Goal: Task Accomplishment & Management: Use online tool/utility

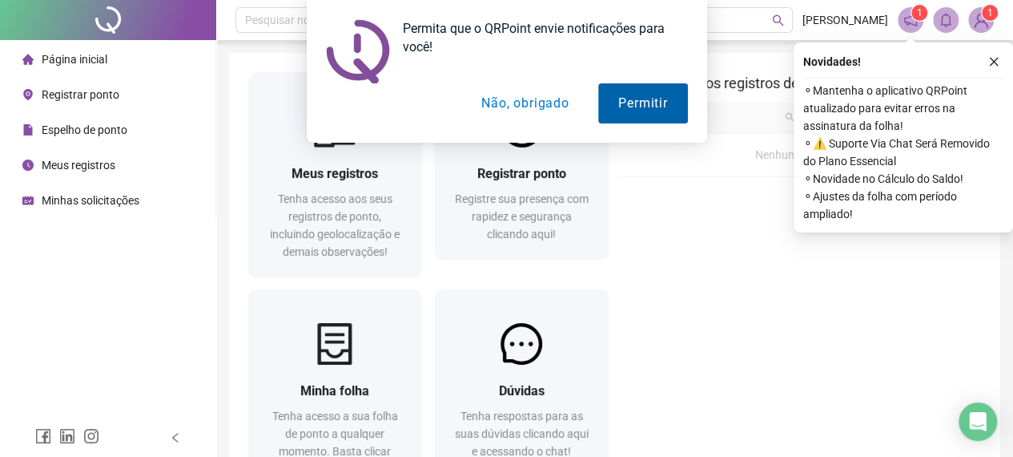
click at [617, 103] on button "Permitir" at bounding box center [642, 103] width 89 height 40
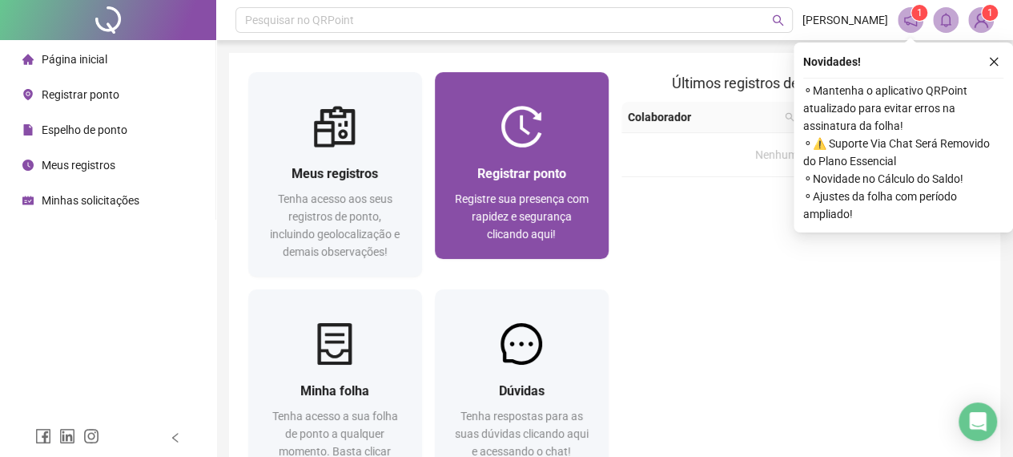
click at [519, 211] on span "Registre sua presença com rapidez e segurança clicando aqui!" at bounding box center [522, 216] width 134 height 48
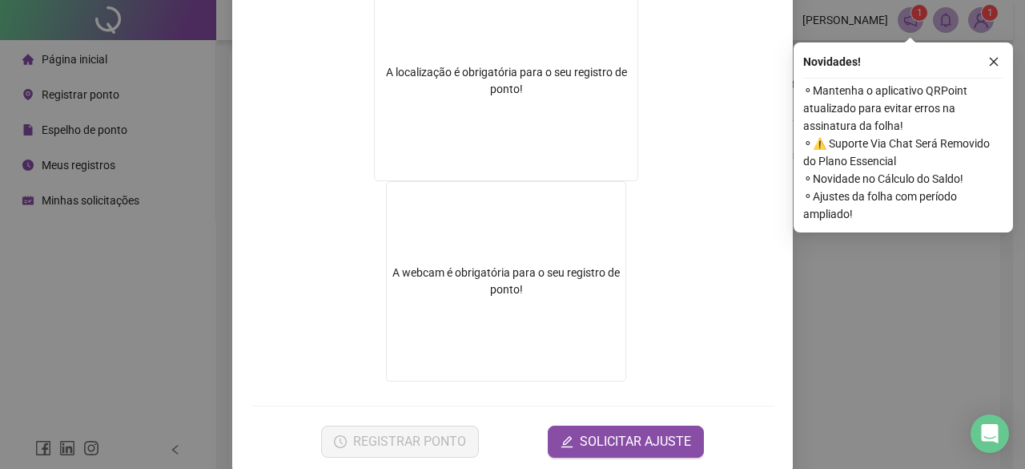
scroll to position [303, 0]
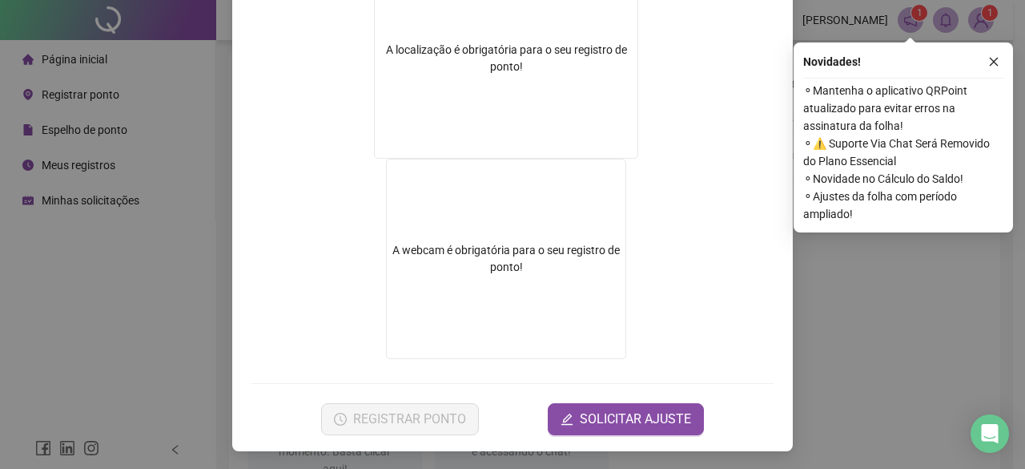
click at [984, 57] on div "Novidades !" at bounding box center [903, 61] width 200 height 19
click at [995, 66] on icon "close" at bounding box center [994, 61] width 11 height 11
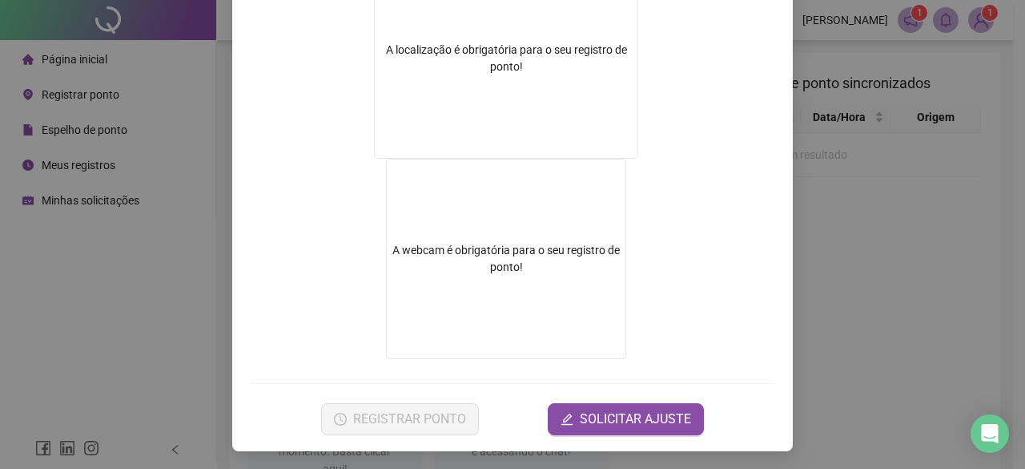
click at [912, 201] on div "Registro de ponto web 15:18:17 Empregador : GESTAO NEXXO LTDA Colaborador : CAR…" at bounding box center [512, 234] width 1025 height 469
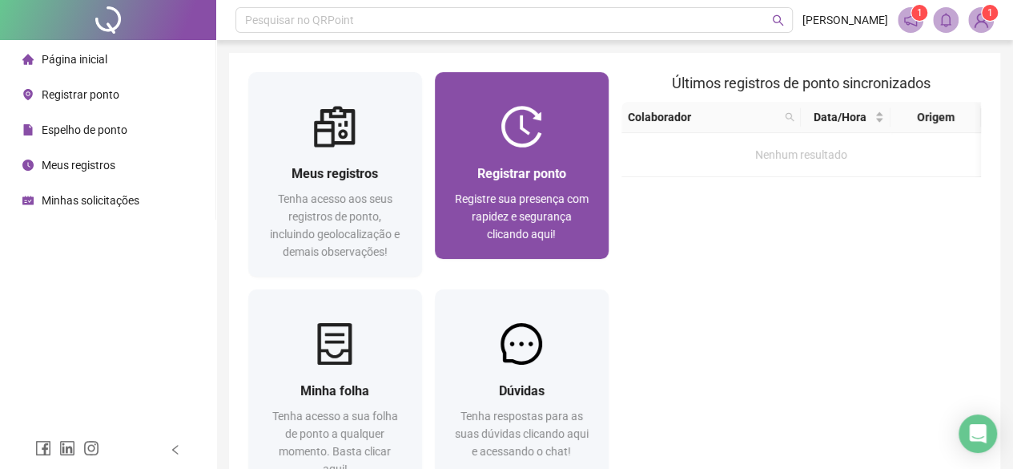
click at [539, 151] on div "Registrar ponto Registre sua presença com rapidez e segurança clicando aqui!" at bounding box center [522, 202] width 174 height 111
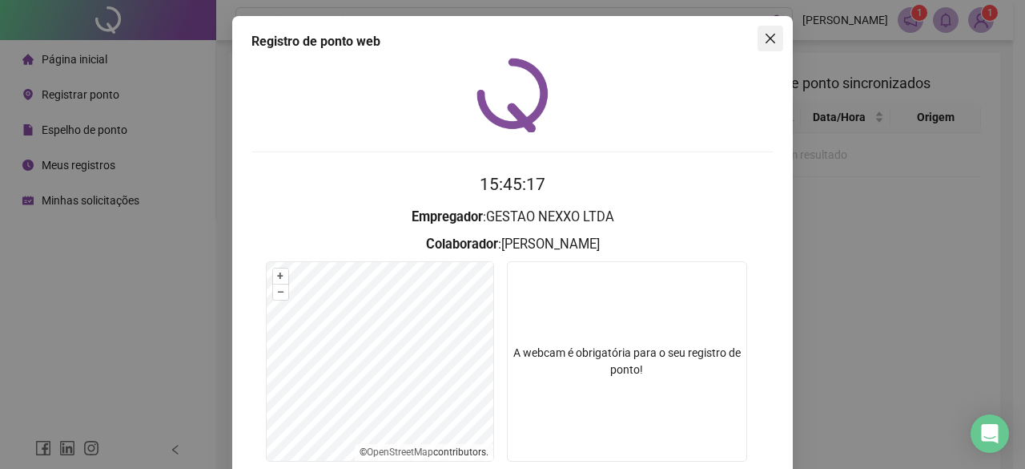
click at [765, 36] on icon "close" at bounding box center [770, 38] width 13 height 13
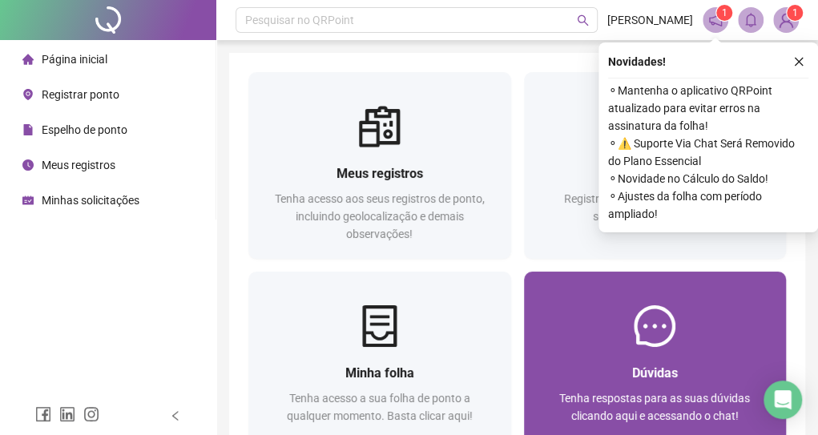
click at [526, 304] on div "Dúvidas Tenha respostas para as suas dúvidas clicando aqui e acessando o chat!" at bounding box center [655, 365] width 263 height 187
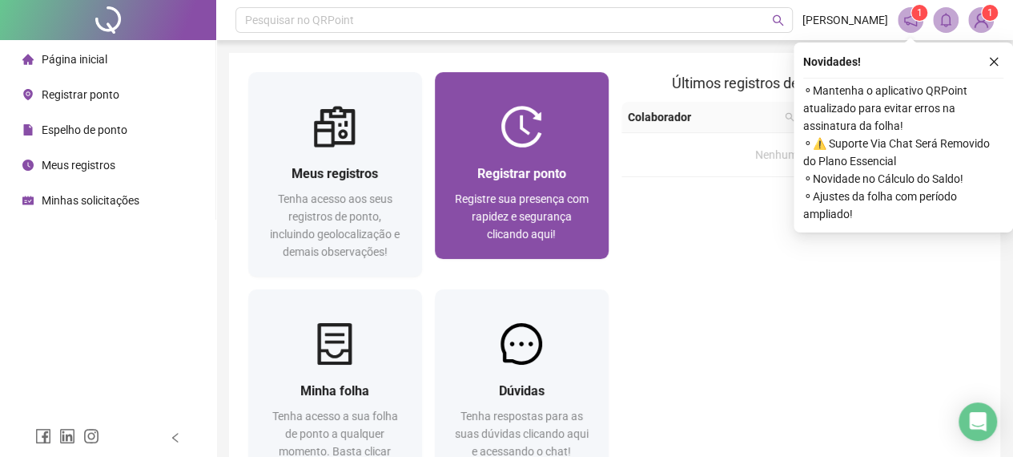
click at [546, 158] on div "Registrar ponto Registre sua presença com rapidez e segurança clicando aqui!" at bounding box center [522, 202] width 174 height 111
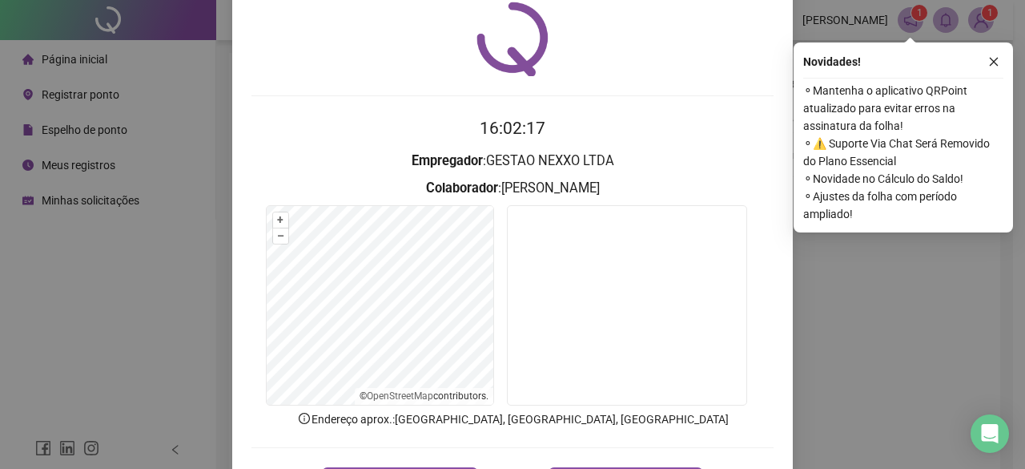
scroll to position [120, 0]
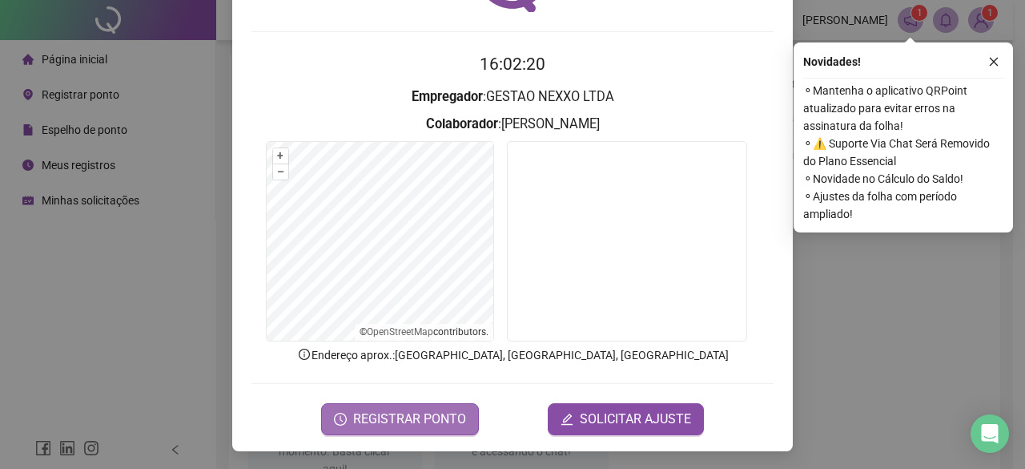
click at [413, 422] on span "REGISTRAR PONTO" at bounding box center [409, 418] width 113 height 19
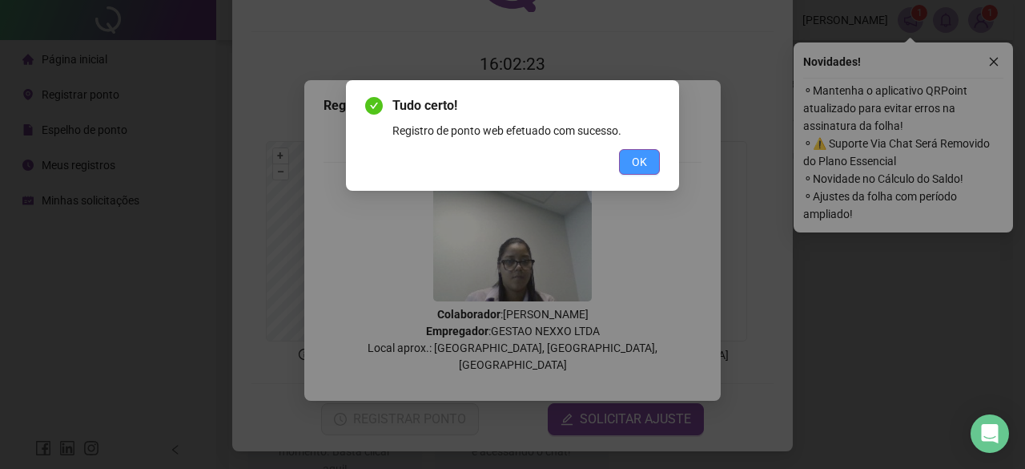
click at [652, 163] on button "OK" at bounding box center [639, 162] width 41 height 26
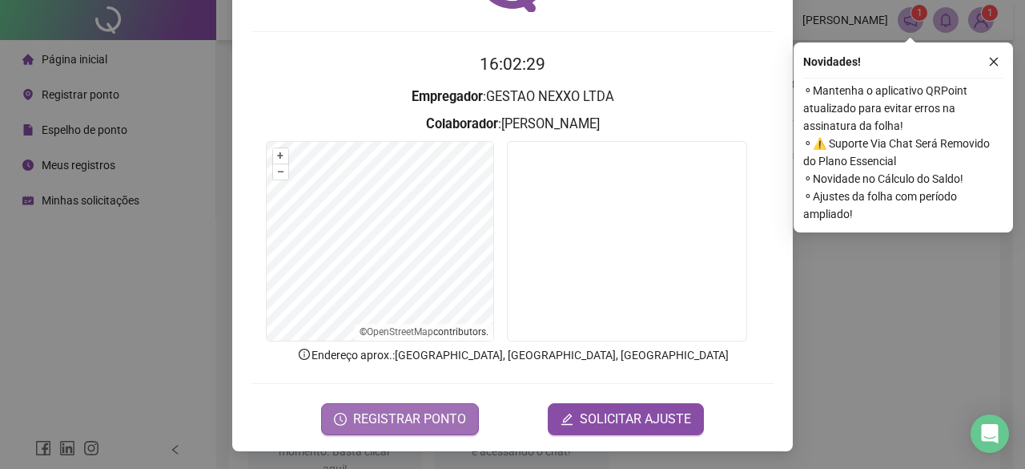
click at [373, 416] on span "REGISTRAR PONTO" at bounding box center [409, 418] width 113 height 19
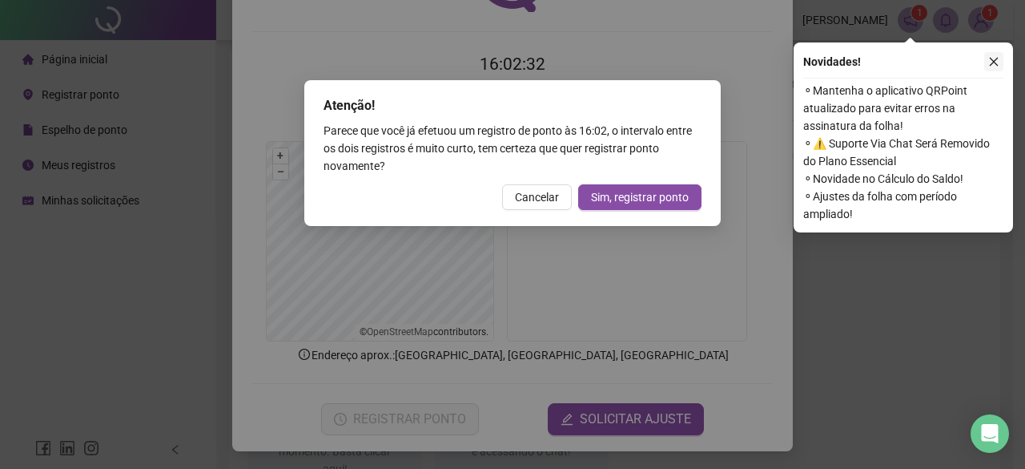
click at [829, 57] on icon "close" at bounding box center [994, 61] width 11 height 11
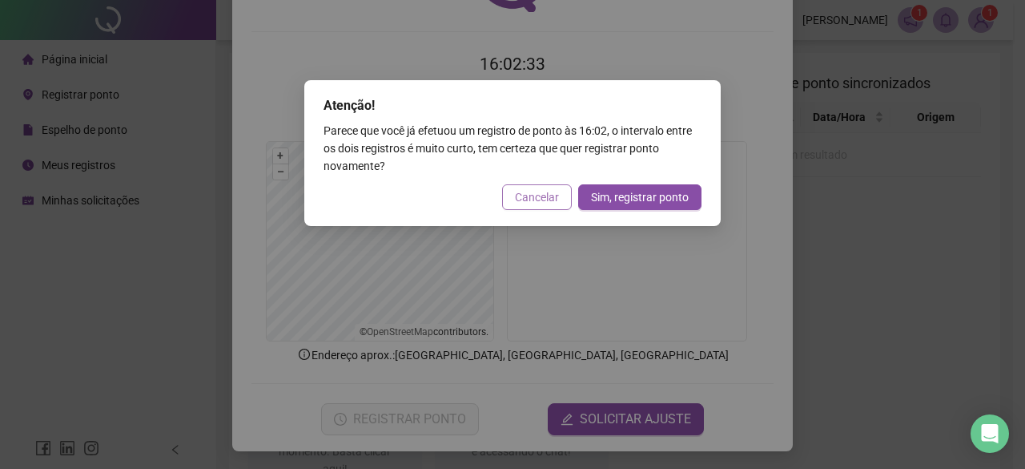
click at [540, 198] on span "Cancelar" at bounding box center [537, 197] width 44 height 18
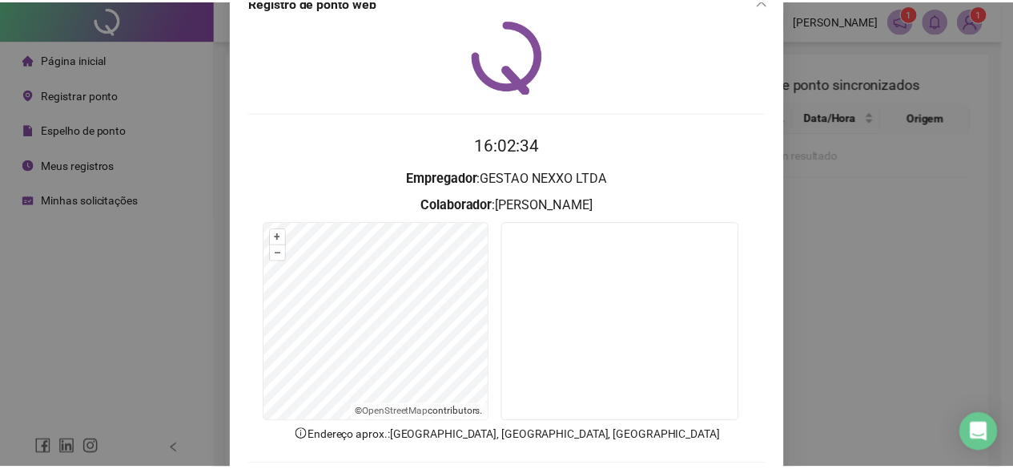
scroll to position [0, 0]
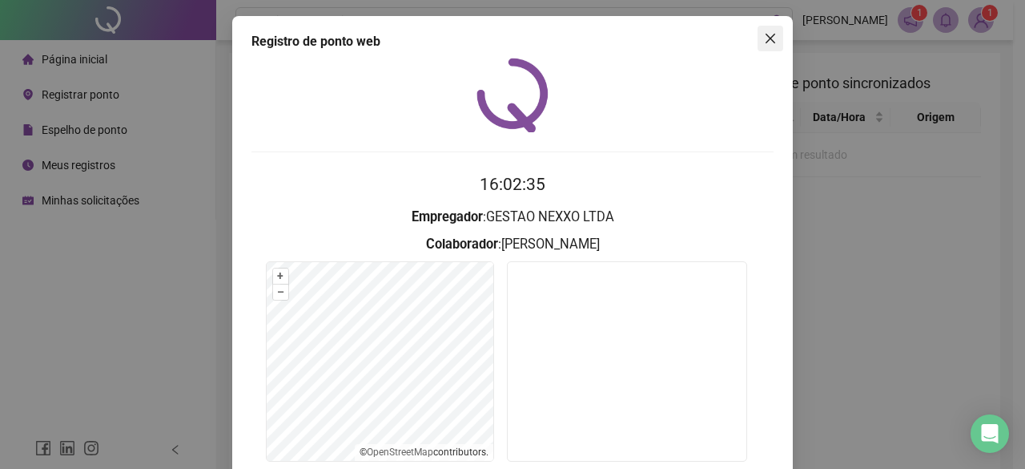
click at [771, 37] on span "Close" at bounding box center [771, 38] width 26 height 13
